Goal: Transaction & Acquisition: Download file/media

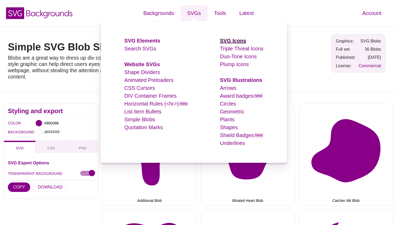
click at [235, 43] on strong "SVG Icons" at bounding box center [233, 41] width 26 height 6
click at [233, 40] on strong "SVG Icons" at bounding box center [233, 41] width 26 height 6
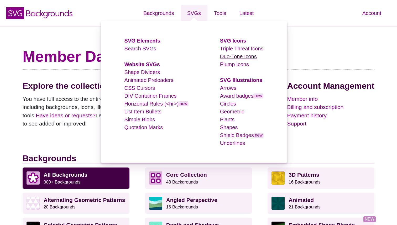
click at [234, 54] on link "Duo-Tone Icons" at bounding box center [238, 57] width 37 height 6
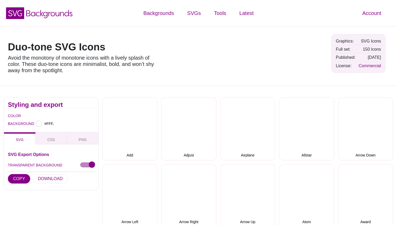
type input "#FFFFFF"
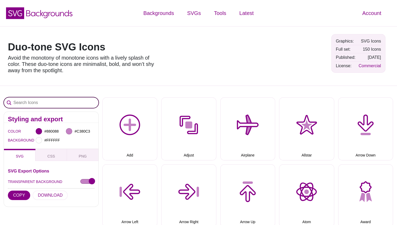
click at [71, 103] on input "Search Icons" at bounding box center [51, 102] width 94 height 10
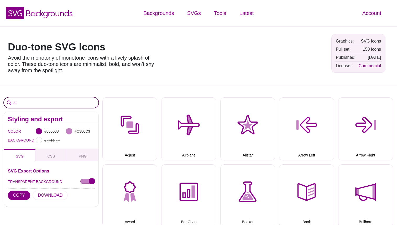
type input "s"
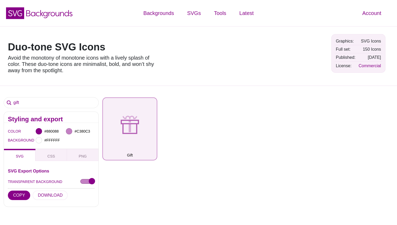
click at [137, 127] on button "Gift" at bounding box center [129, 128] width 55 height 63
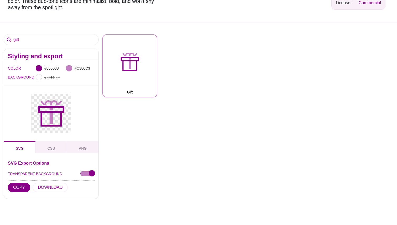
scroll to position [72, 0]
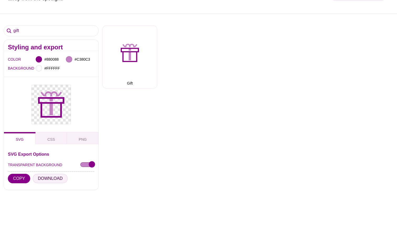
click at [51, 177] on button "DOWNLOAD" at bounding box center [50, 178] width 35 height 9
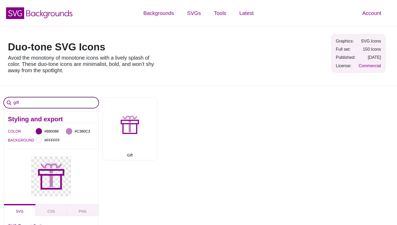
click at [56, 105] on input "gift" at bounding box center [51, 102] width 94 height 10
drag, startPoint x: 59, startPoint y: 105, endPoint x: 12, endPoint y: 100, distance: 46.5
click at [12, 100] on input "gift" at bounding box center [51, 102] width 94 height 10
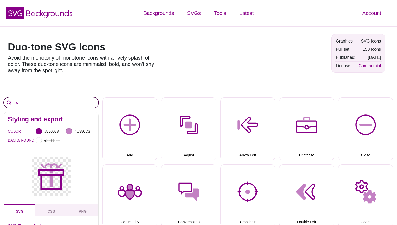
type input "u"
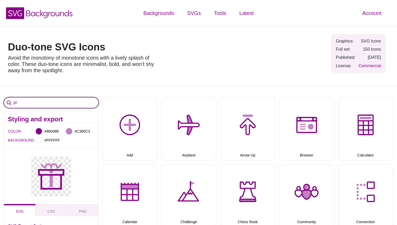
type input "p"
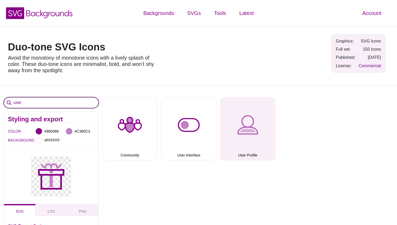
type input "user"
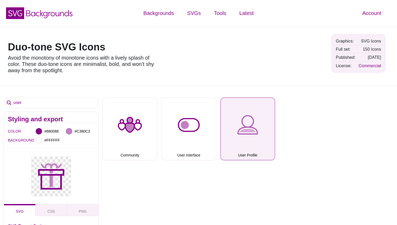
click at [253, 131] on button "User Profile" at bounding box center [247, 128] width 55 height 63
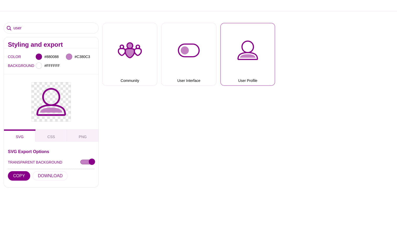
scroll to position [77, 0]
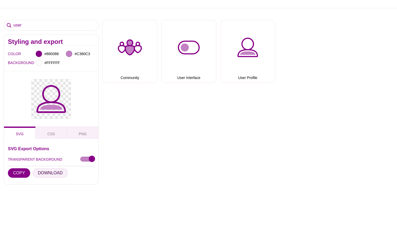
click at [42, 174] on button "DOWNLOAD" at bounding box center [50, 172] width 35 height 9
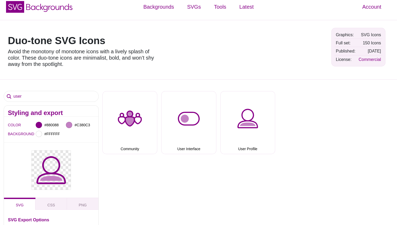
scroll to position [3, 0]
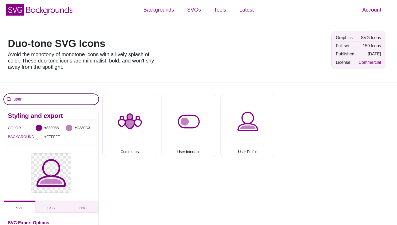
drag, startPoint x: 38, startPoint y: 98, endPoint x: 12, endPoint y: 97, distance: 26.3
click at [12, 97] on input "user" at bounding box center [51, 99] width 94 height 10
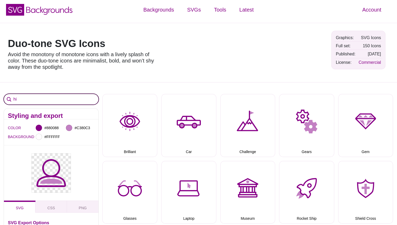
type input "h"
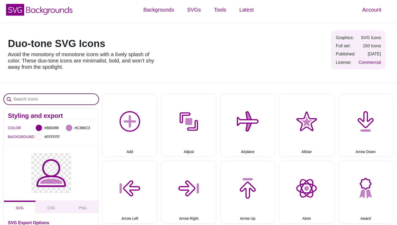
type input "h"
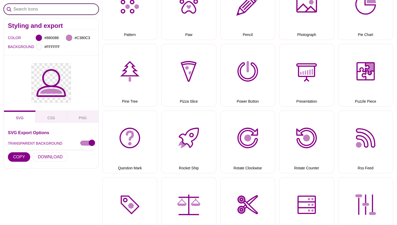
scroll to position [1390, 0]
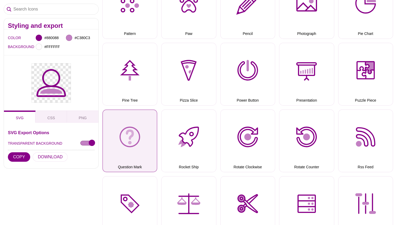
click at [135, 139] on button "Question Mark" at bounding box center [129, 140] width 55 height 63
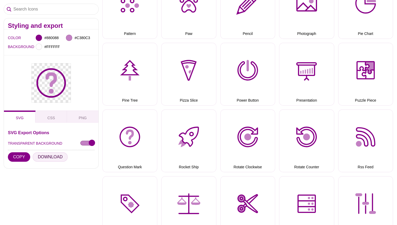
click at [46, 156] on button "DOWNLOAD" at bounding box center [50, 156] width 35 height 9
